Goal: Task Accomplishment & Management: Use online tool/utility

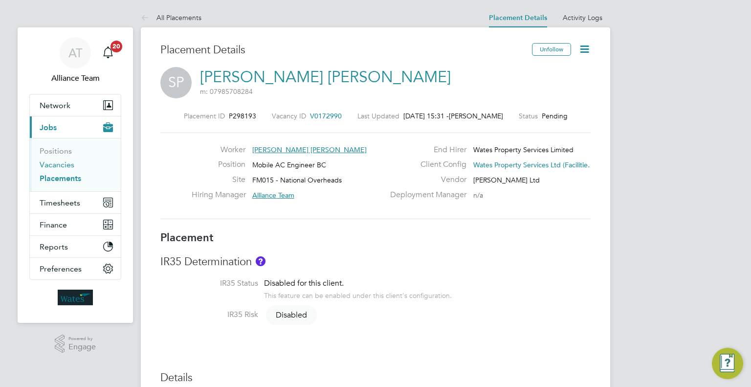
click at [49, 161] on link "Vacancies" at bounding box center [57, 164] width 35 height 9
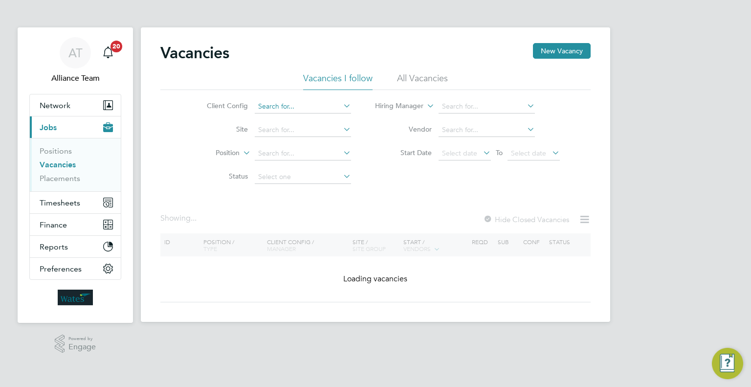
click at [284, 109] on input at bounding box center [303, 107] width 96 height 14
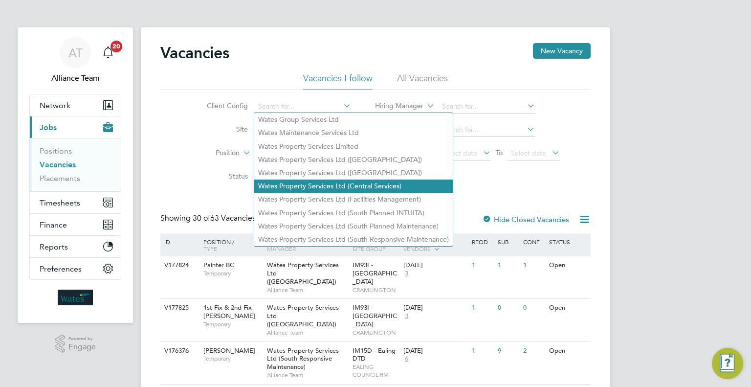
click at [327, 169] on li "Wates Property Services Ltd ([GEOGRAPHIC_DATA])" at bounding box center [353, 172] width 199 height 13
type input "Wates Property Services Ltd ([GEOGRAPHIC_DATA])"
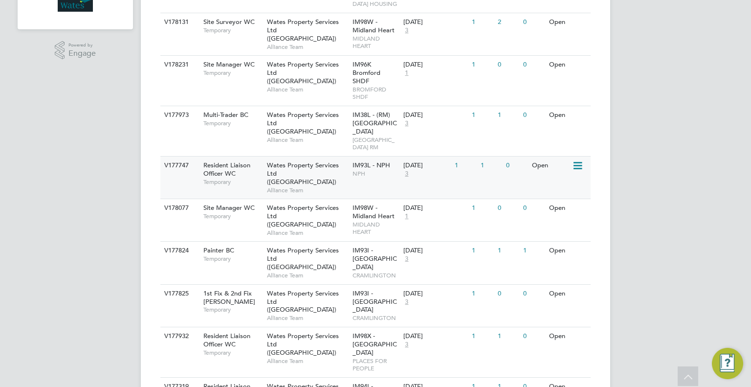
scroll to position [342, 0]
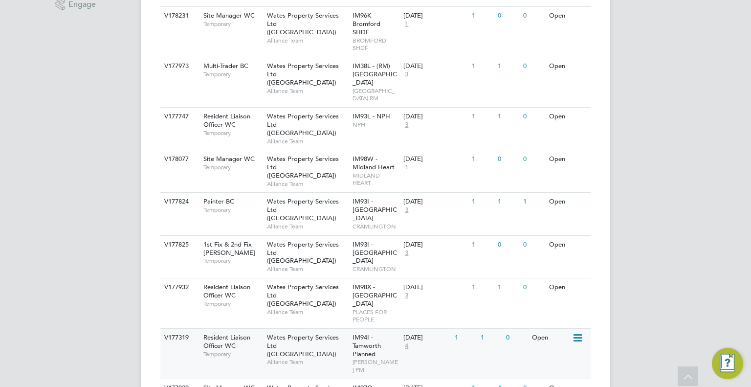
click at [374, 358] on span "[PERSON_NAME] PM" at bounding box center [376, 365] width 46 height 15
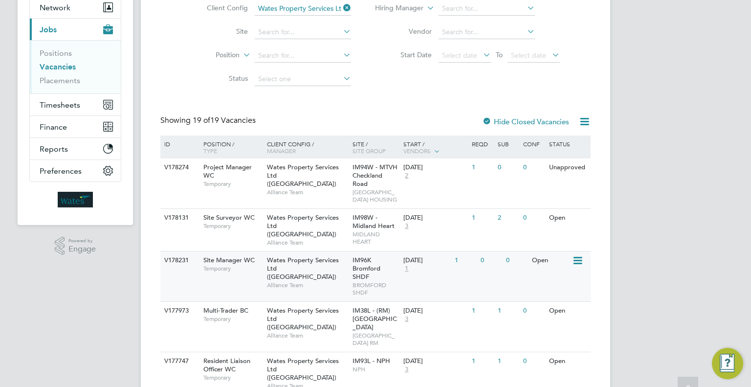
scroll to position [147, 0]
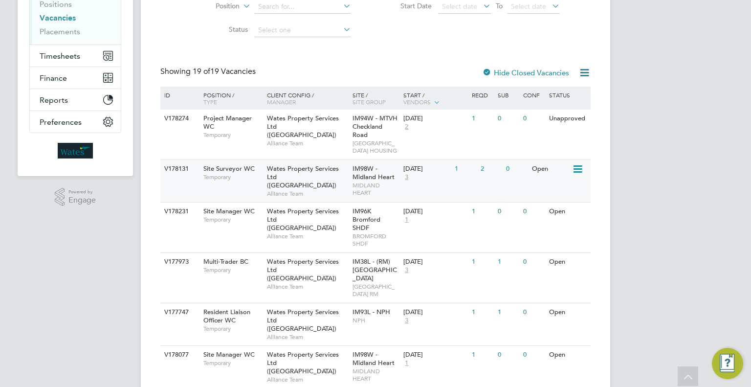
click at [341, 198] on span "Alliance Team" at bounding box center [307, 194] width 81 height 8
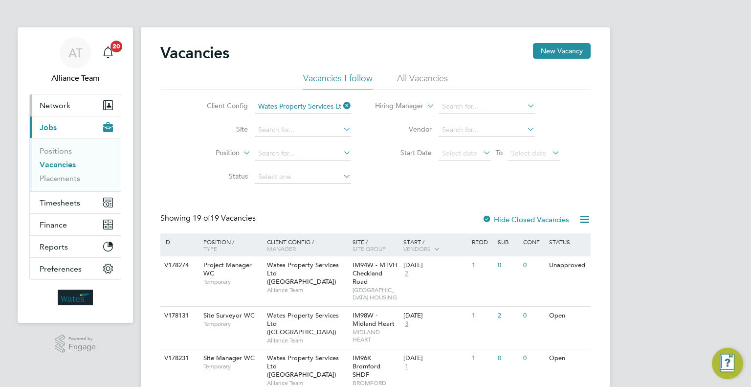
click at [51, 108] on span "Network" at bounding box center [55, 105] width 31 height 9
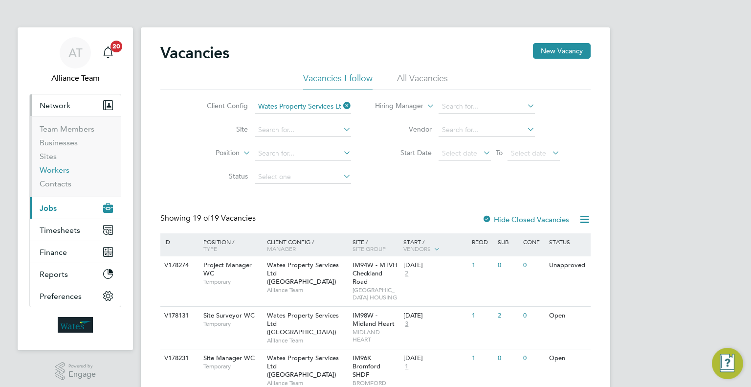
click at [42, 172] on link "Workers" at bounding box center [55, 169] width 30 height 9
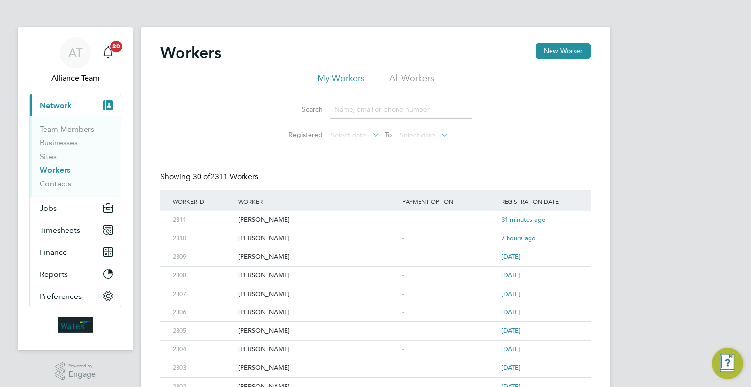
click at [356, 113] on input at bounding box center [401, 109] width 143 height 19
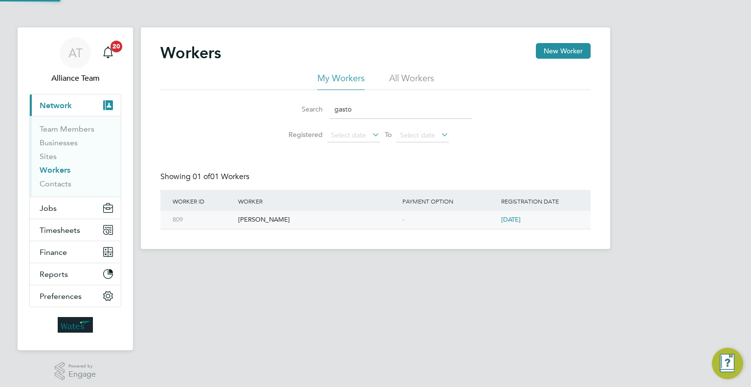
type input "gasto"
click at [370, 221] on div "[PERSON_NAME]" at bounding box center [318, 220] width 164 height 18
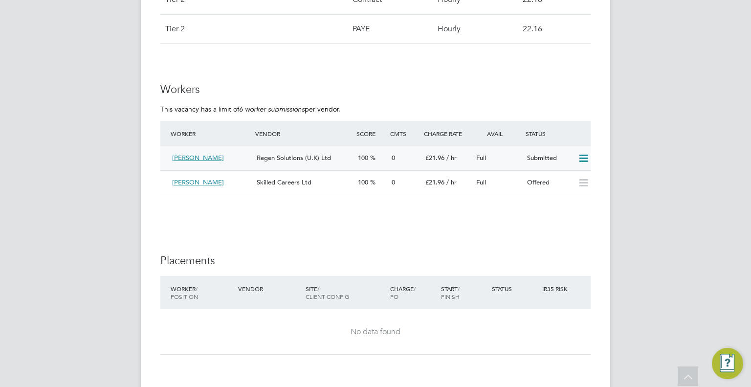
click at [583, 160] on icon at bounding box center [583, 159] width 12 height 8
click at [566, 177] on li "Offer" at bounding box center [571, 179] width 34 height 14
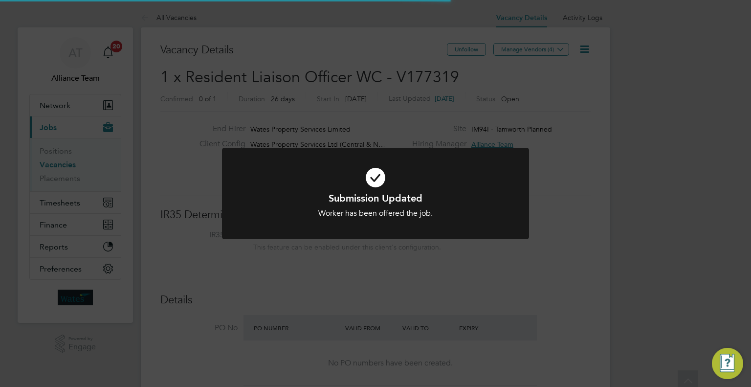
scroll to position [29, 188]
click at [599, 242] on div "Submission Updated Worker has been offered the job. Cancel Okay" at bounding box center [375, 193] width 751 height 387
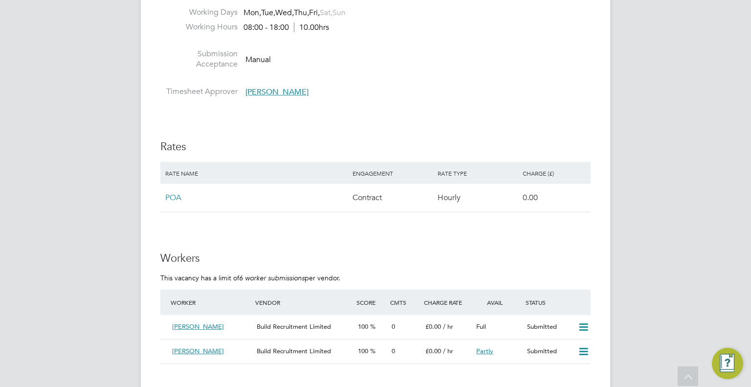
scroll to position [733, 0]
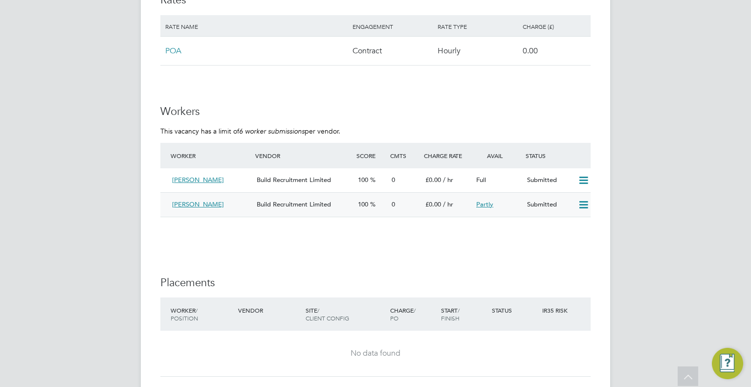
click at [586, 201] on icon at bounding box center [583, 205] width 12 height 8
click at [564, 227] on li "Offer" at bounding box center [571, 225] width 34 height 14
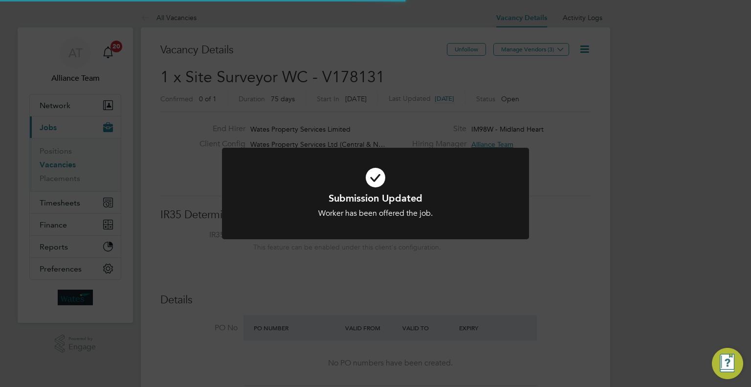
scroll to position [29, 188]
click at [413, 292] on div "Submission Updated Worker has been offered the job. Cancel Okay" at bounding box center [375, 193] width 751 height 387
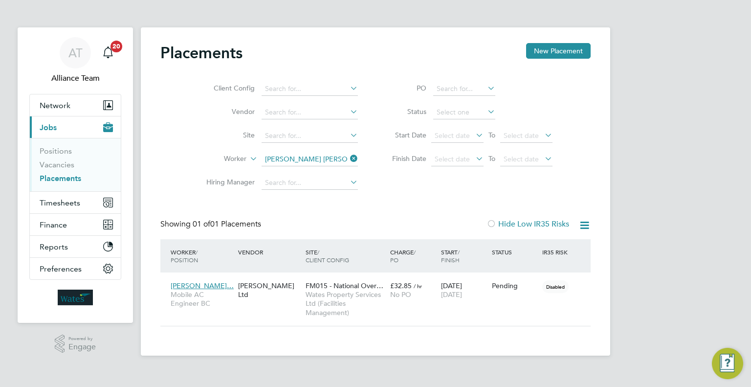
scroll to position [46, 85]
click at [61, 166] on link "Vacancies" at bounding box center [57, 164] width 35 height 9
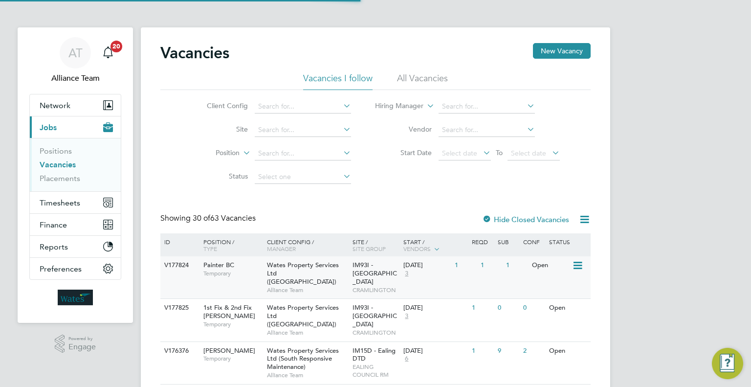
click at [371, 286] on span "CRAMLINGTON" at bounding box center [376, 290] width 46 height 8
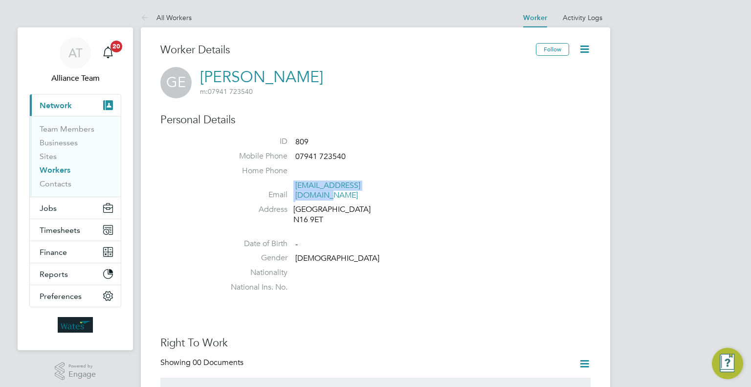
drag, startPoint x: 399, startPoint y: 185, endPoint x: 290, endPoint y: 185, distance: 109.0
click at [290, 185] on li "Email [EMAIL_ADDRESS][DOMAIN_NAME]" at bounding box center [405, 192] width 372 height 24
copy li "[EMAIL_ADDRESS][DOMAIN_NAME]"
drag, startPoint x: 85, startPoint y: 10, endPoint x: 124, endPoint y: 1, distance: 40.1
